Goal: Transaction & Acquisition: Purchase product/service

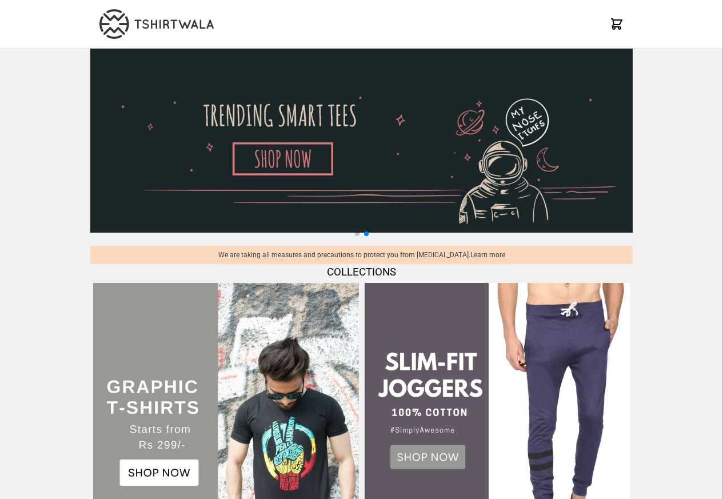
click at [246, 160] on img at bounding box center [361, 141] width 543 height 184
select select "*********"
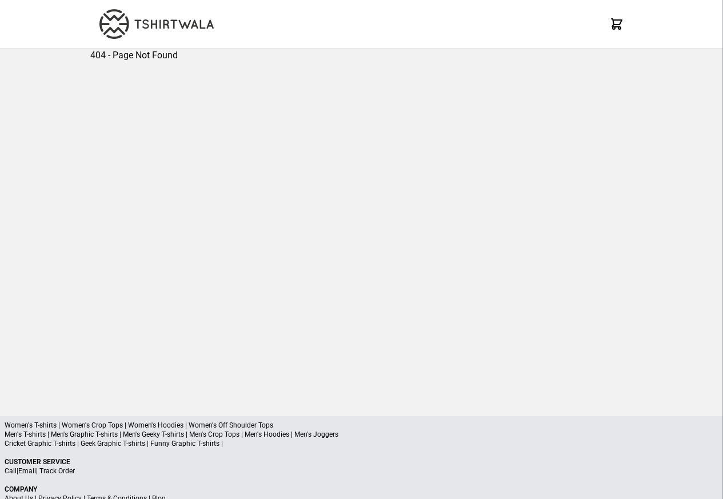
click at [49, 414] on div "X X X 404 - Page Not Found Women's T-shirts | Women's Crop Tops | Women's Hoodi…" at bounding box center [361, 276] width 723 height 553
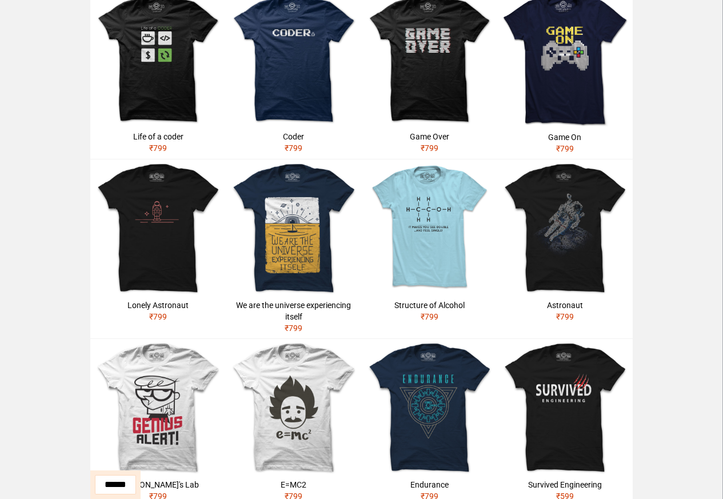
scroll to position [412, 0]
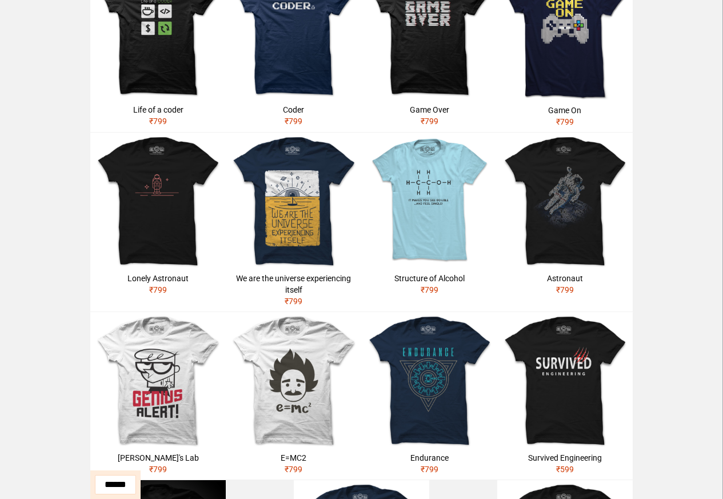
click at [433, 75] on img at bounding box center [430, 33] width 136 height 136
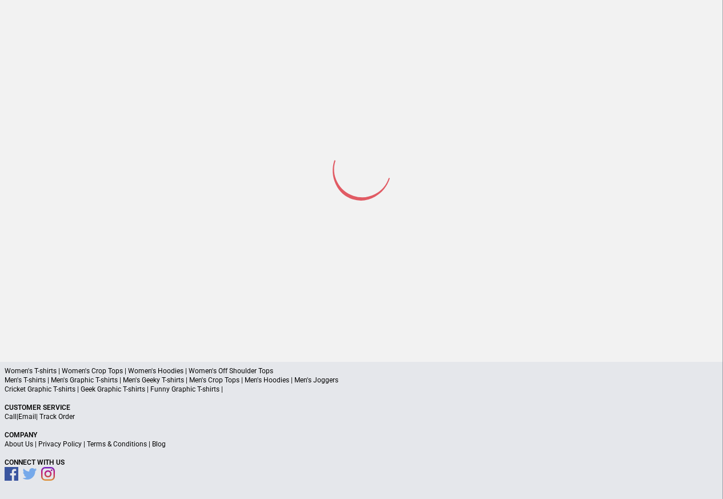
scroll to position [54, 0]
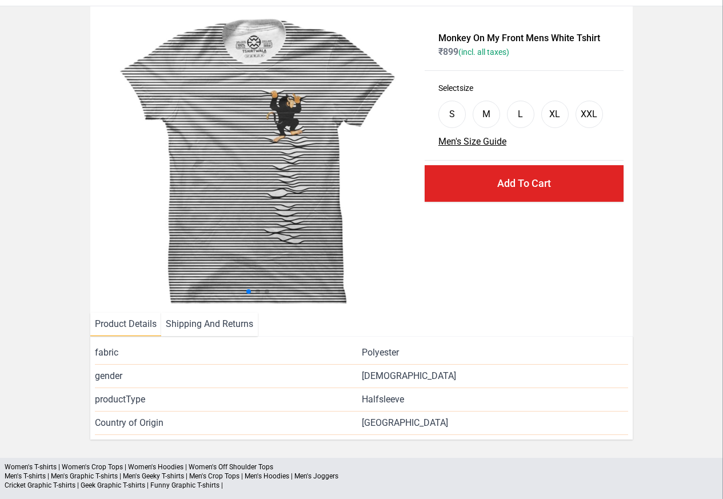
scroll to position [138, 0]
